Goal: Information Seeking & Learning: Learn about a topic

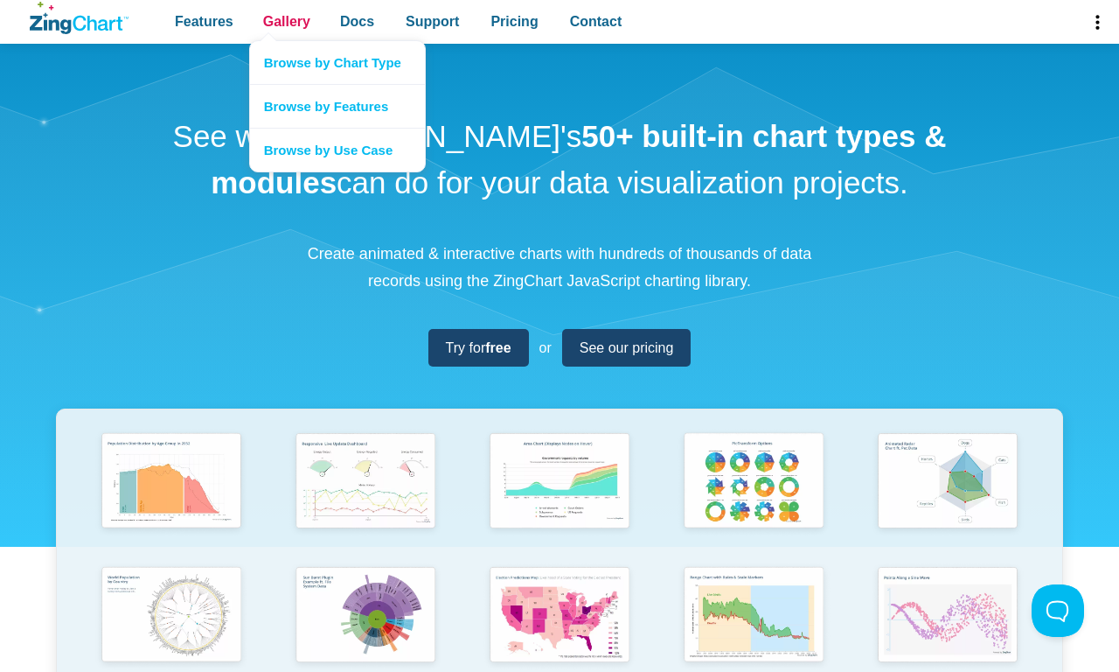
click at [286, 22] on span "Gallery" at bounding box center [286, 22] width 47 height 24
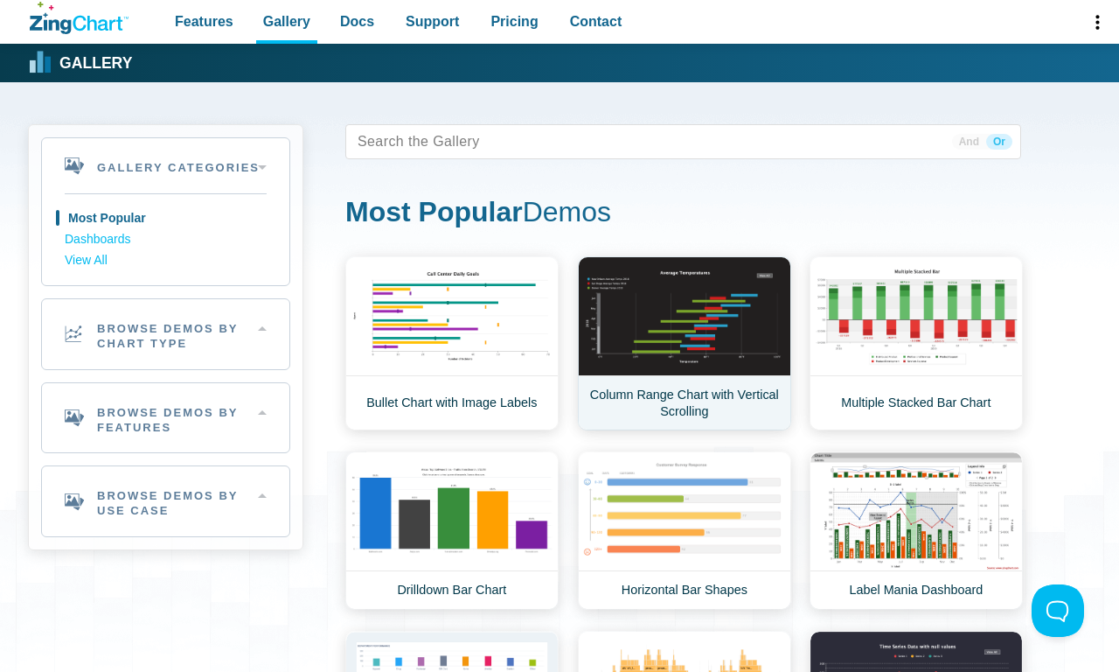
click at [684, 343] on link "Column Range Chart with Vertical Scrolling" at bounding box center [684, 343] width 213 height 174
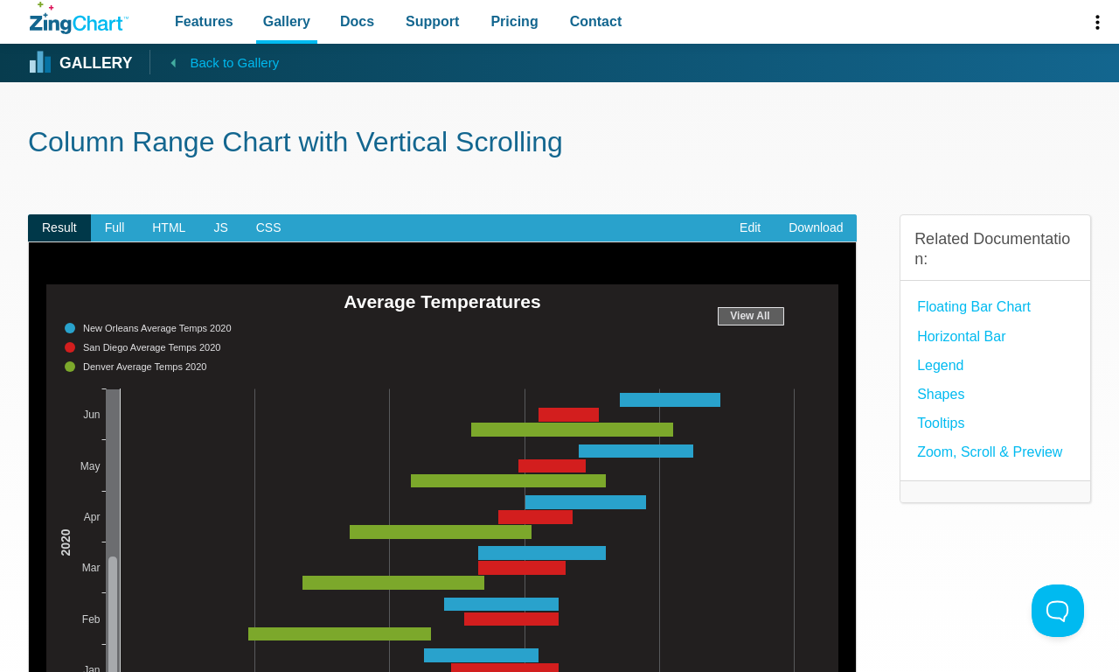
click at [214, 62] on span "Back to Gallery" at bounding box center [234, 63] width 89 height 23
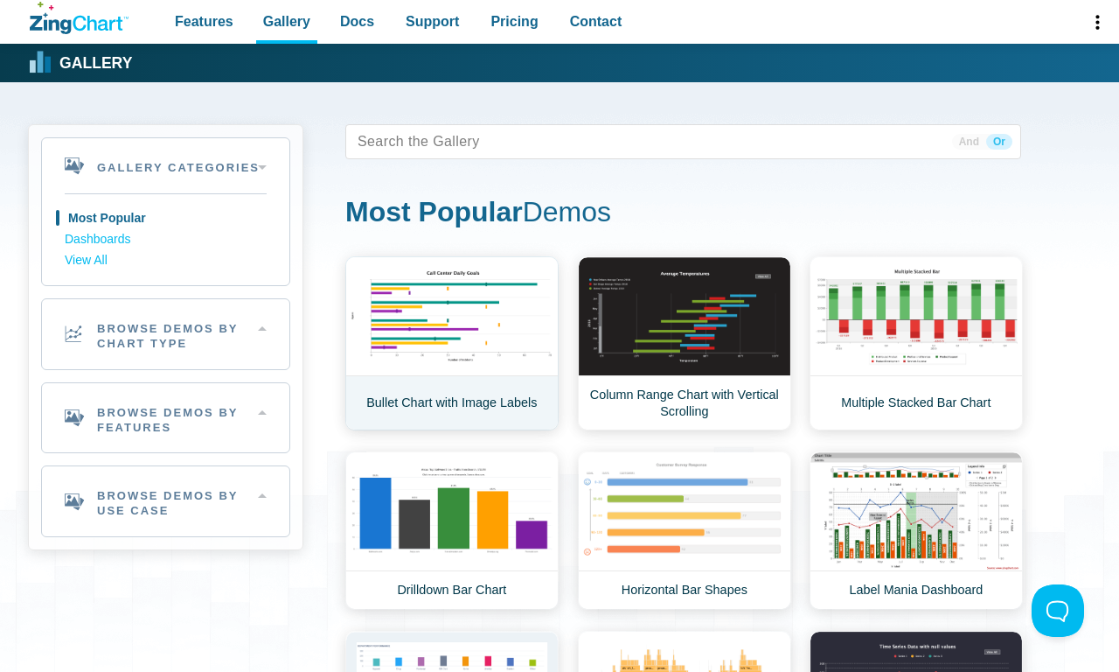
click at [451, 343] on link "Bullet Chart with Image Labels" at bounding box center [451, 343] width 213 height 174
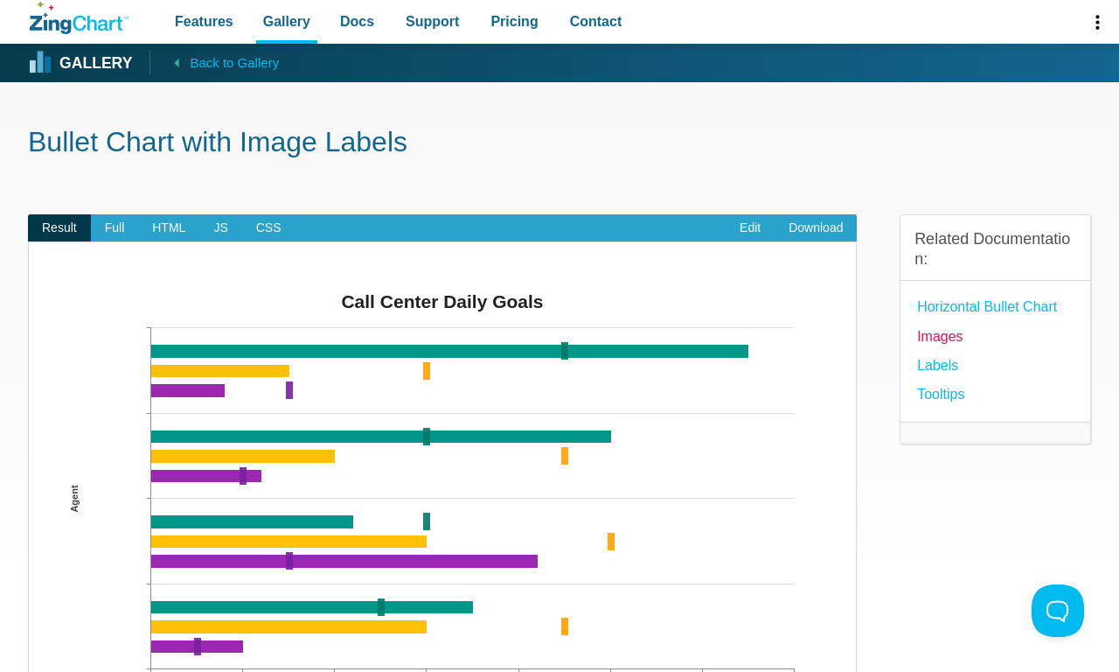
click at [940, 336] on link "Images" at bounding box center [939, 336] width 45 height 24
